Goal: Communication & Community: Share content

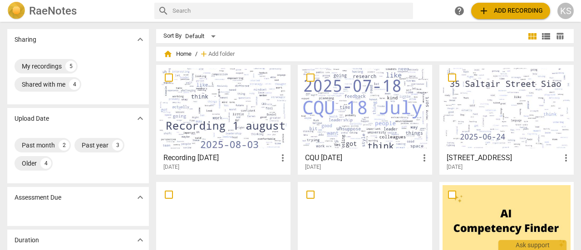
click at [221, 117] on div at bounding box center [223, 108] width 128 height 80
click at [221, 0] on html "RaeNotes search help add Add recording KS Sharing expand_more My recordings 5 S…" at bounding box center [290, 0] width 581 height 0
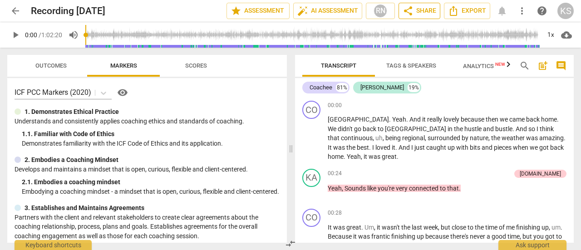
click at [425, 13] on span "share Share" at bounding box center [420, 10] width 34 height 11
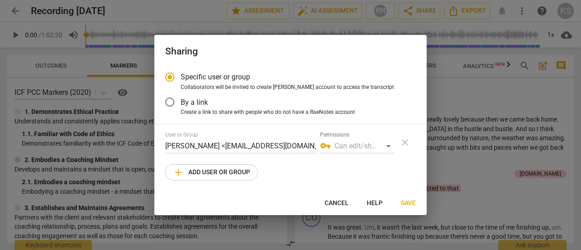
click at [213, 173] on span "add Add user or group" at bounding box center [211, 172] width 77 height 11
radio input "false"
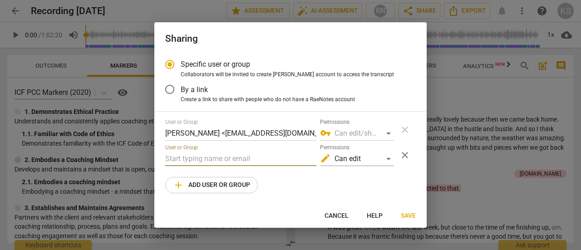
click at [217, 159] on input "text" at bounding box center [240, 159] width 151 height 15
type input "zsofia"
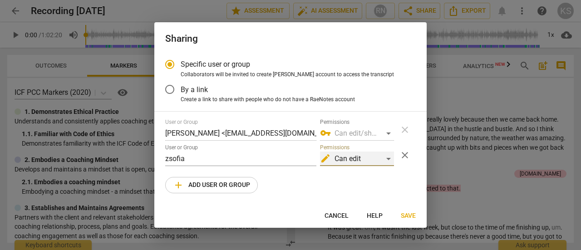
click at [388, 158] on div "edit Can edit" at bounding box center [357, 159] width 74 height 15
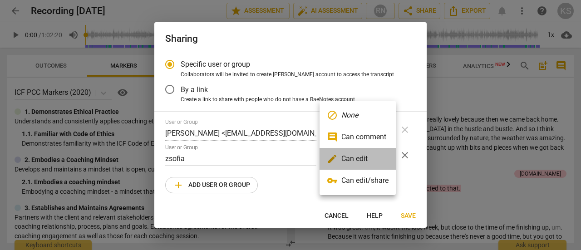
click at [375, 158] on li "edit Can edit" at bounding box center [358, 159] width 76 height 22
radio input "false"
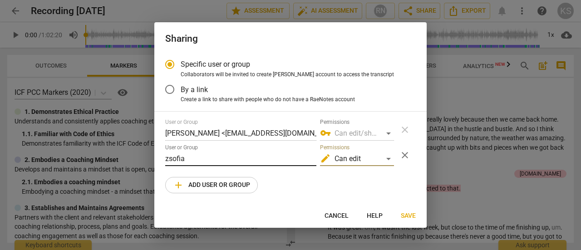
click at [202, 163] on input "zsofia" at bounding box center [240, 159] width 151 height 15
drag, startPoint x: 193, startPoint y: 157, endPoint x: 138, endPoint y: 151, distance: 54.3
click at [138, 151] on div "Sharing Specific user or group Collaborators will be invited to create RaeNotes…" at bounding box center [290, 125] width 581 height 250
click at [182, 154] on input "text" at bounding box center [240, 159] width 151 height 15
paste input "[PERSON_NAME] <[EMAIL_ADDRESS][PERSON_NAME][DOMAIN_NAME]>"
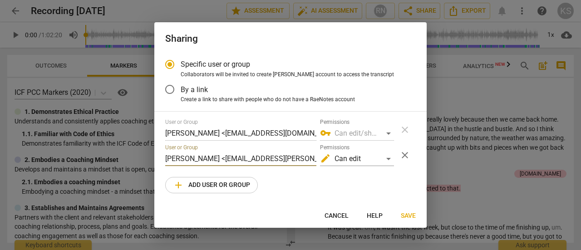
click at [217, 159] on input "[PERSON_NAME] <[EMAIL_ADDRESS][PERSON_NAME][DOMAIN_NAME]" at bounding box center [240, 159] width 151 height 15
type input "[EMAIL_ADDRESS][PERSON_NAME][DOMAIN_NAME]"
click at [169, 93] on input "By a link" at bounding box center [170, 90] width 22 height 22
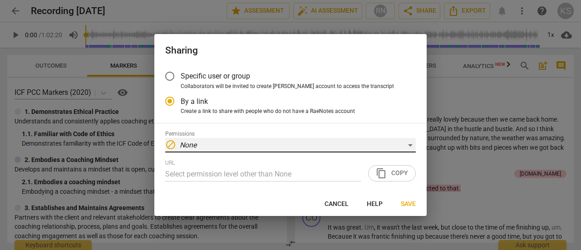
click at [405, 143] on div "block None" at bounding box center [290, 145] width 251 height 15
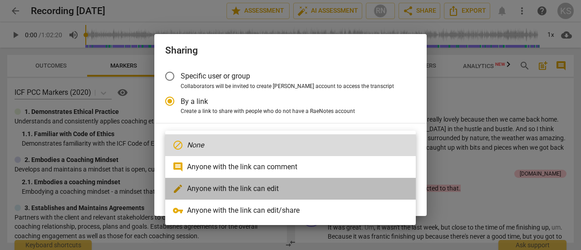
click at [252, 190] on li "edit Anyone with the link can edit" at bounding box center [290, 189] width 251 height 22
radio input "false"
type input "[URL][DOMAIN_NAME]"
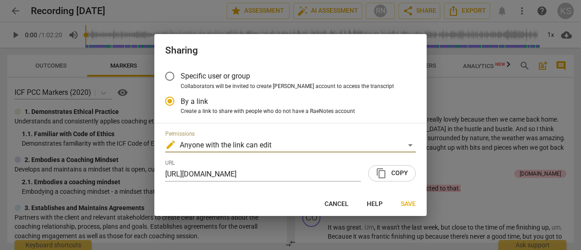
click at [394, 175] on span "content_copy Copy" at bounding box center [392, 173] width 32 height 11
click at [409, 202] on span "Save" at bounding box center [408, 204] width 15 height 9
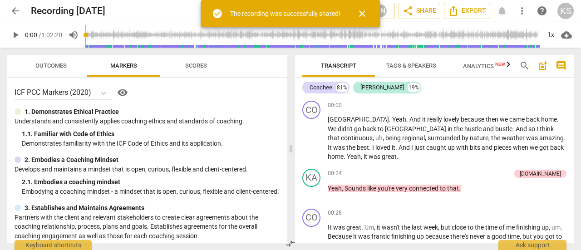
click at [363, 13] on span "close" at bounding box center [362, 13] width 11 height 11
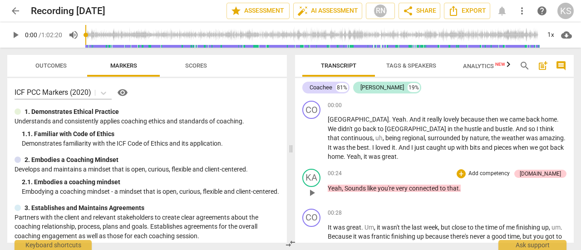
drag, startPoint x: 292, startPoint y: 150, endPoint x: 284, endPoint y: 150, distance: 8.6
click at [288, 154] on span at bounding box center [290, 149] width 5 height 202
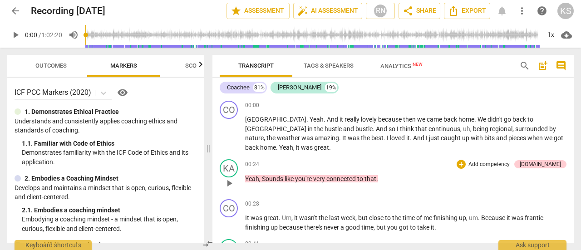
drag, startPoint x: 210, startPoint y: 148, endPoint x: 204, endPoint y: 151, distance: 6.3
click at [206, 158] on span at bounding box center [208, 149] width 5 height 202
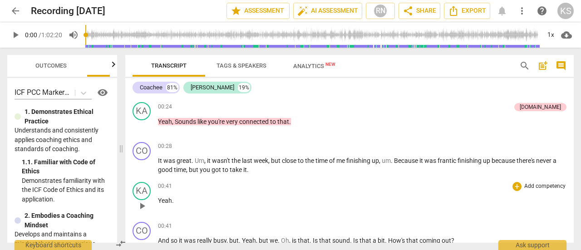
scroll to position [45, 0]
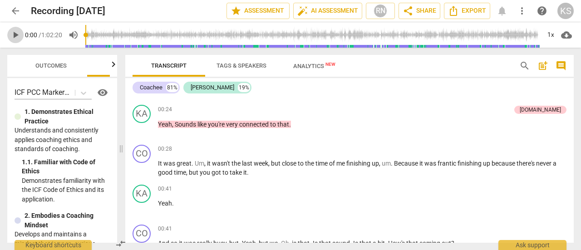
click at [17, 36] on span "play_arrow" at bounding box center [15, 35] width 11 height 11
click at [17, 36] on span "pause" at bounding box center [15, 35] width 11 height 11
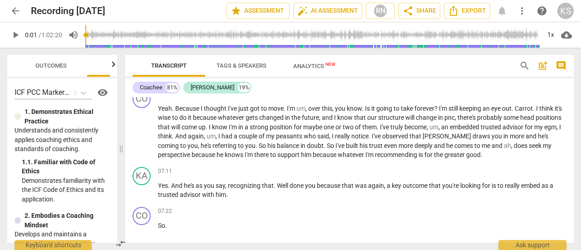
scroll to position [863, 0]
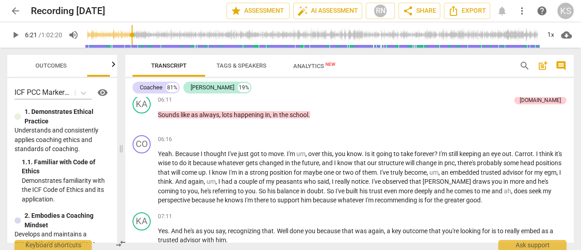
drag, startPoint x: 89, startPoint y: 35, endPoint x: 133, endPoint y: 36, distance: 44.5
click at [133, 36] on input "range" at bounding box center [312, 34] width 455 height 29
click at [13, 37] on span "play_arrow" at bounding box center [15, 35] width 11 height 11
click at [13, 37] on span "pause" at bounding box center [15, 35] width 11 height 11
click at [132, 36] on input "range" at bounding box center [312, 34] width 455 height 29
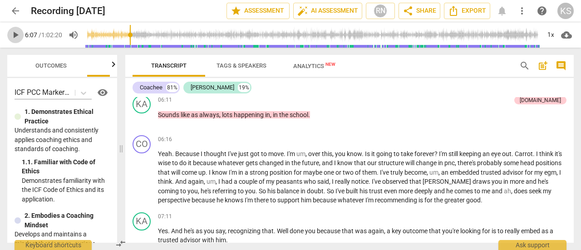
click at [15, 36] on span "play_arrow" at bounding box center [15, 35] width 11 height 11
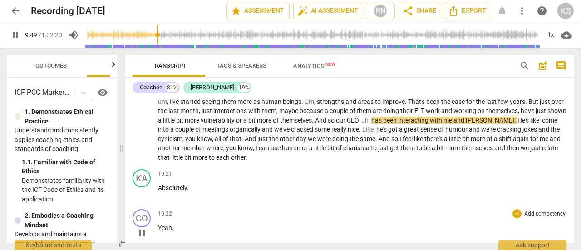
scroll to position [1453, 0]
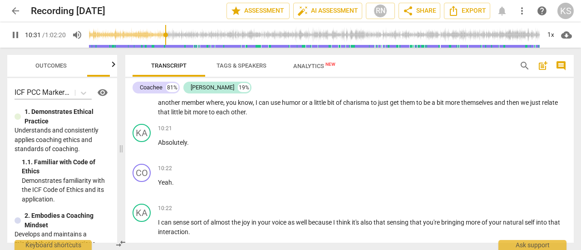
click at [13, 35] on span "pause" at bounding box center [15, 35] width 11 height 11
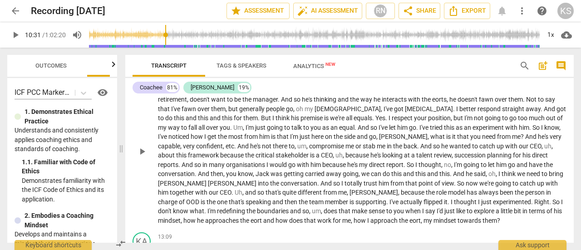
scroll to position [1589, 0]
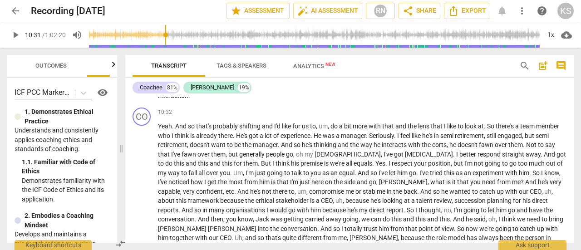
click at [15, 34] on span "play_arrow" at bounding box center [15, 35] width 11 height 11
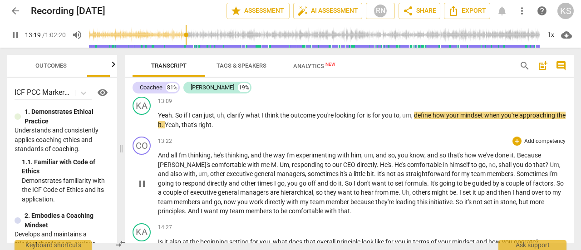
scroll to position [1771, 0]
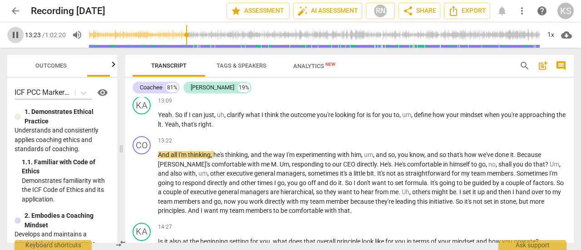
click at [20, 31] on span "pause" at bounding box center [15, 35] width 11 height 11
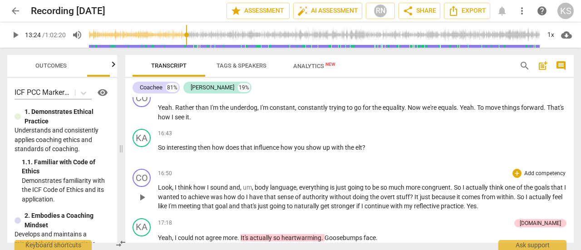
scroll to position [2361, 0]
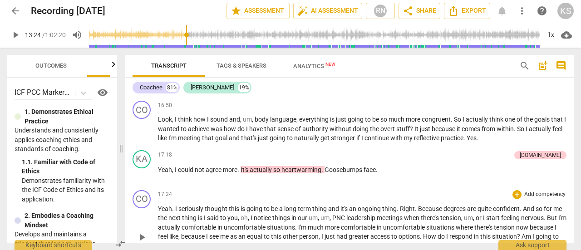
click at [389, 200] on div "17:24 + Add competency keyboard_arrow_right Yeah . I seriously thought this is …" at bounding box center [362, 229] width 409 height 79
click at [246, 132] on span "do" at bounding box center [241, 128] width 9 height 7
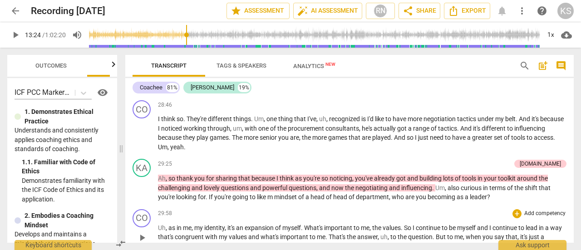
scroll to position [3587, 0]
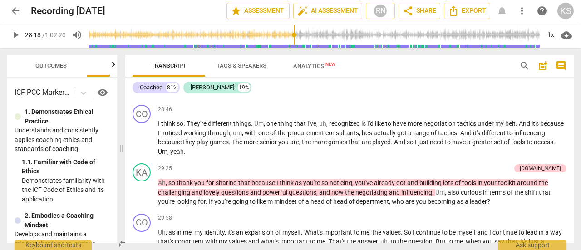
drag, startPoint x: 187, startPoint y: 35, endPoint x: 295, endPoint y: 40, distance: 107.7
click at [295, 40] on input "range" at bounding box center [314, 34] width 451 height 29
click at [299, 35] on input "range" at bounding box center [314, 34] width 451 height 29
click at [296, 35] on input "range" at bounding box center [314, 34] width 451 height 29
click at [294, 35] on input "range" at bounding box center [314, 34] width 451 height 29
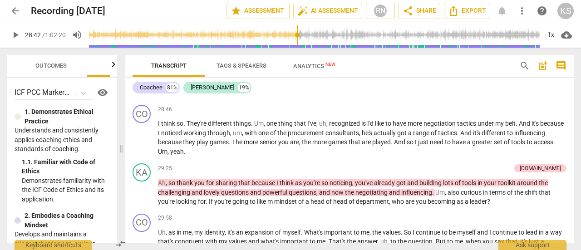
click at [297, 34] on input "range" at bounding box center [314, 34] width 451 height 29
click at [298, 35] on input "range" at bounding box center [314, 34] width 451 height 29
click at [19, 35] on span "play_arrow" at bounding box center [15, 35] width 11 height 11
click at [258, 137] on span "with" at bounding box center [252, 132] width 14 height 7
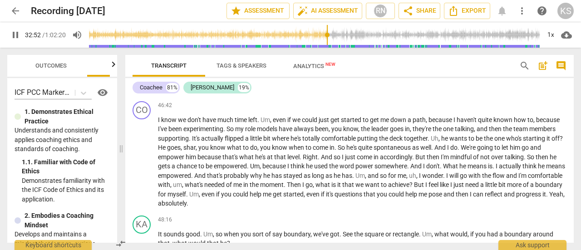
scroll to position [4060, 0]
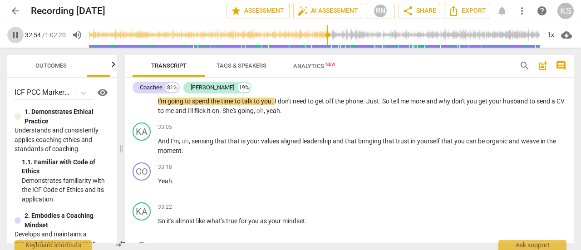
click at [11, 35] on span "pause" at bounding box center [15, 35] width 11 height 11
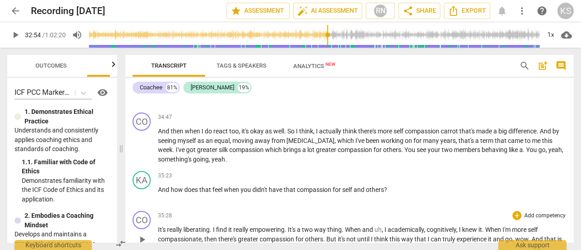
scroll to position [4378, 0]
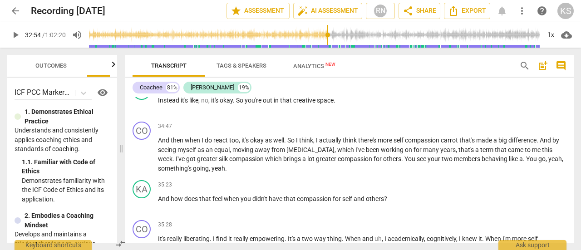
type input "1974"
